Goal: Find specific page/section: Find specific page/section

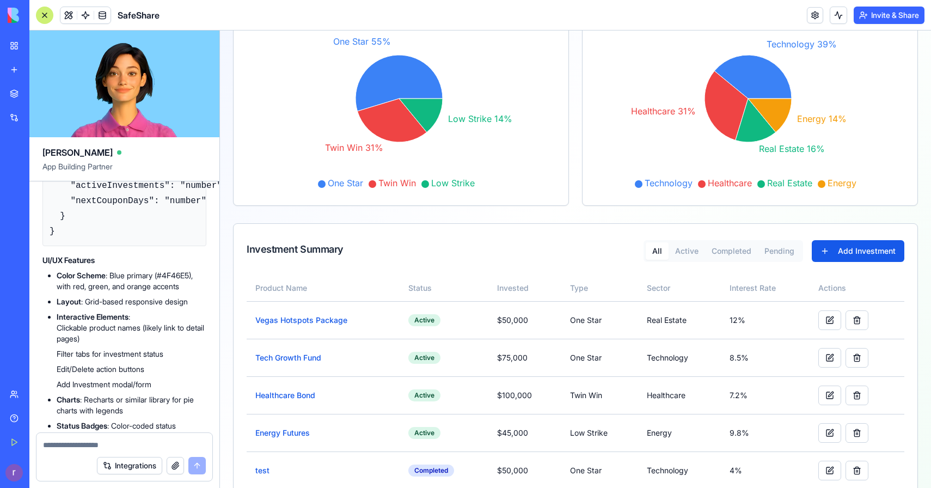
scroll to position [211, 0]
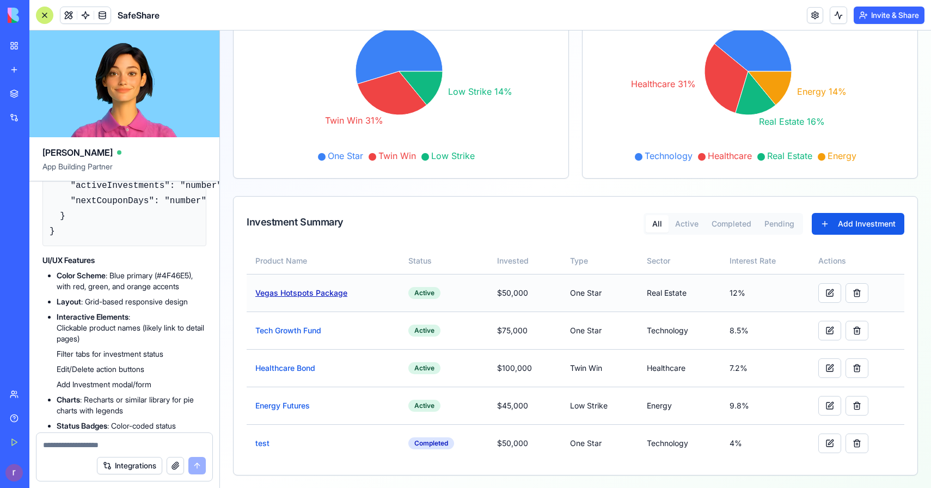
click at [316, 294] on link "Vegas Hotspots Package" at bounding box center [301, 292] width 92 height 9
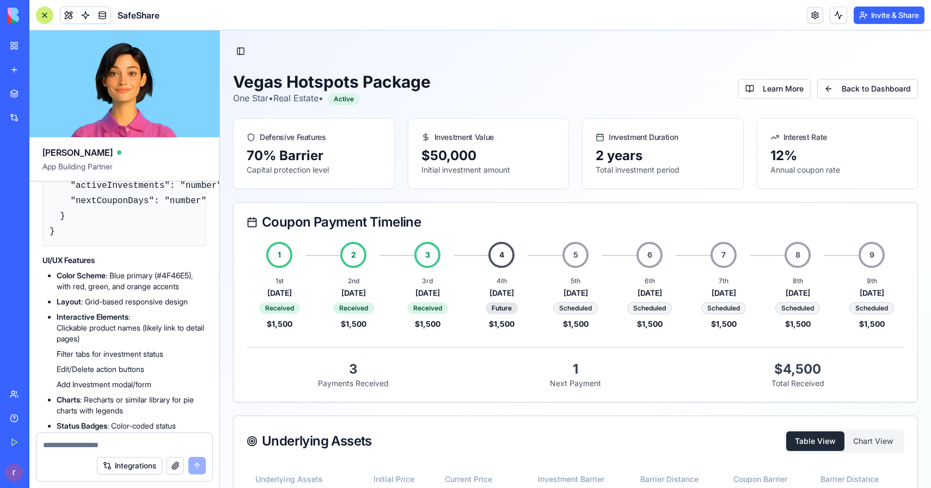
click at [42, 15] on div at bounding box center [44, 15] width 17 height 17
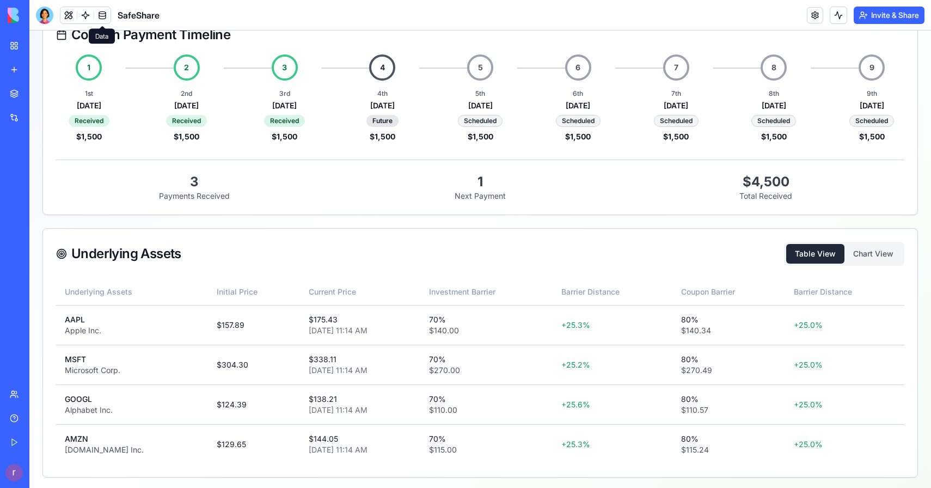
scroll to position [189, 0]
click at [882, 252] on button "Chart View" at bounding box center [874, 252] width 58 height 20
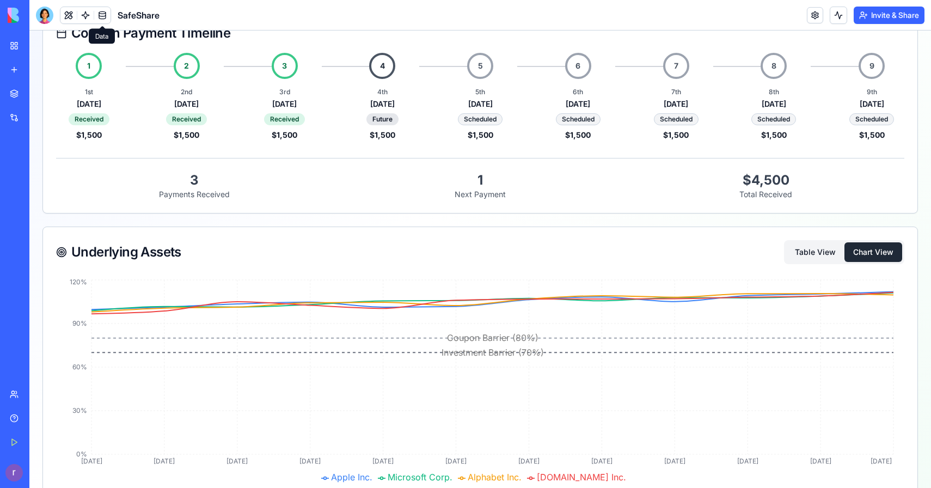
click at [803, 250] on button "Table View" at bounding box center [816, 252] width 58 height 20
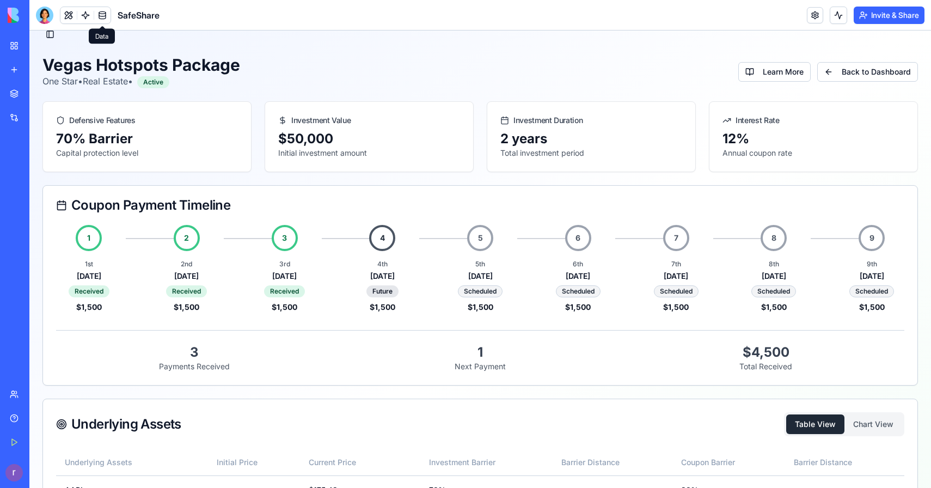
scroll to position [0, 0]
